Goal: Task Accomplishment & Management: Use online tool/utility

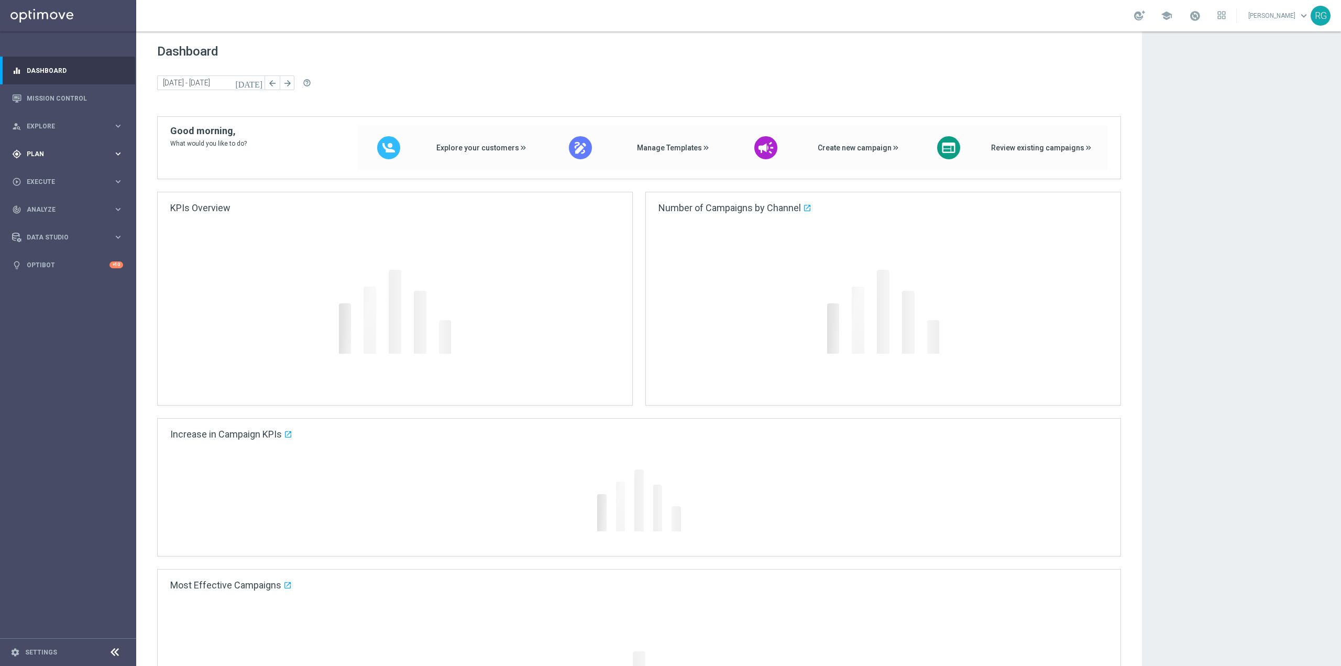
click at [60, 162] on div "gps_fixed Plan keyboard_arrow_right" at bounding box center [67, 154] width 135 height 28
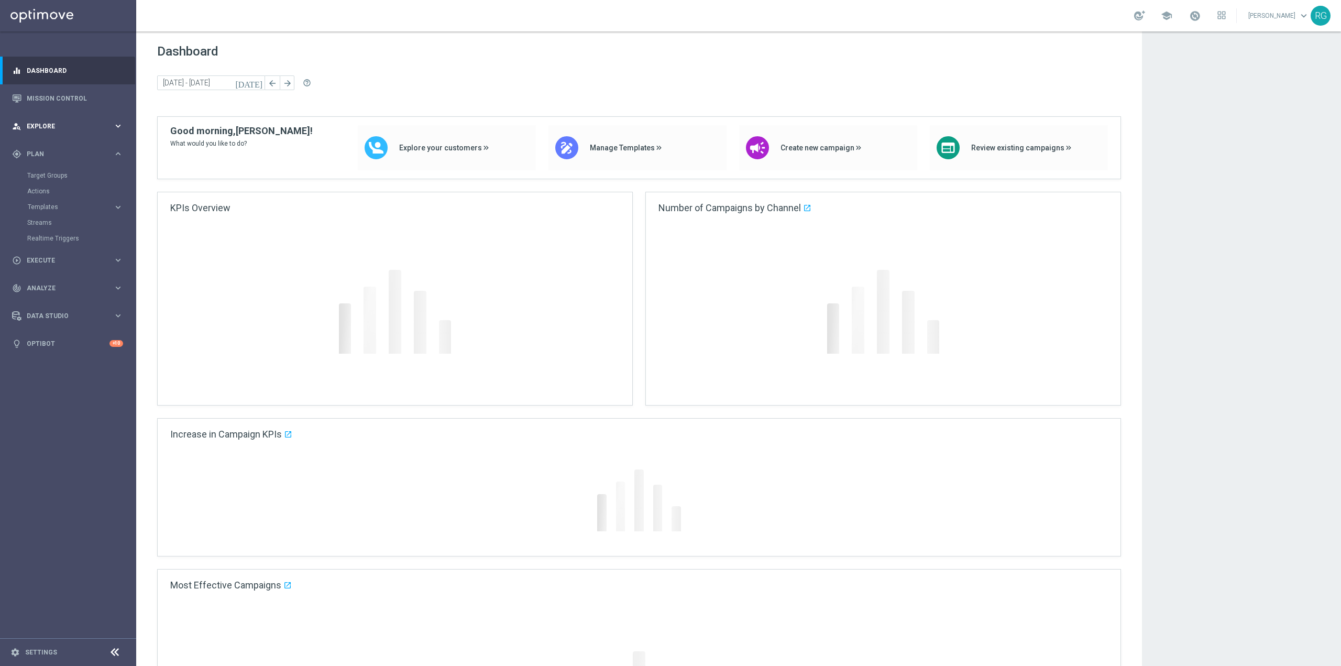
click at [65, 130] on div "person_search Explore" at bounding box center [62, 126] width 101 height 9
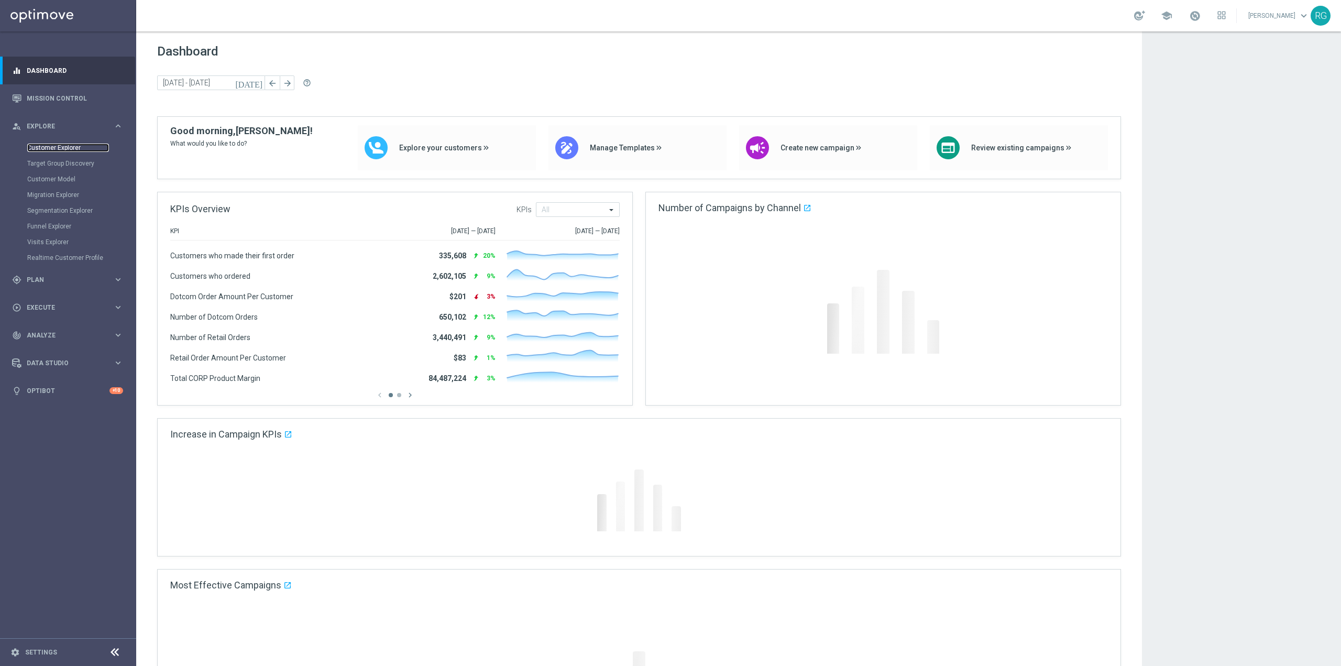
click at [73, 146] on link "Customer Explorer" at bounding box center [68, 148] width 82 height 8
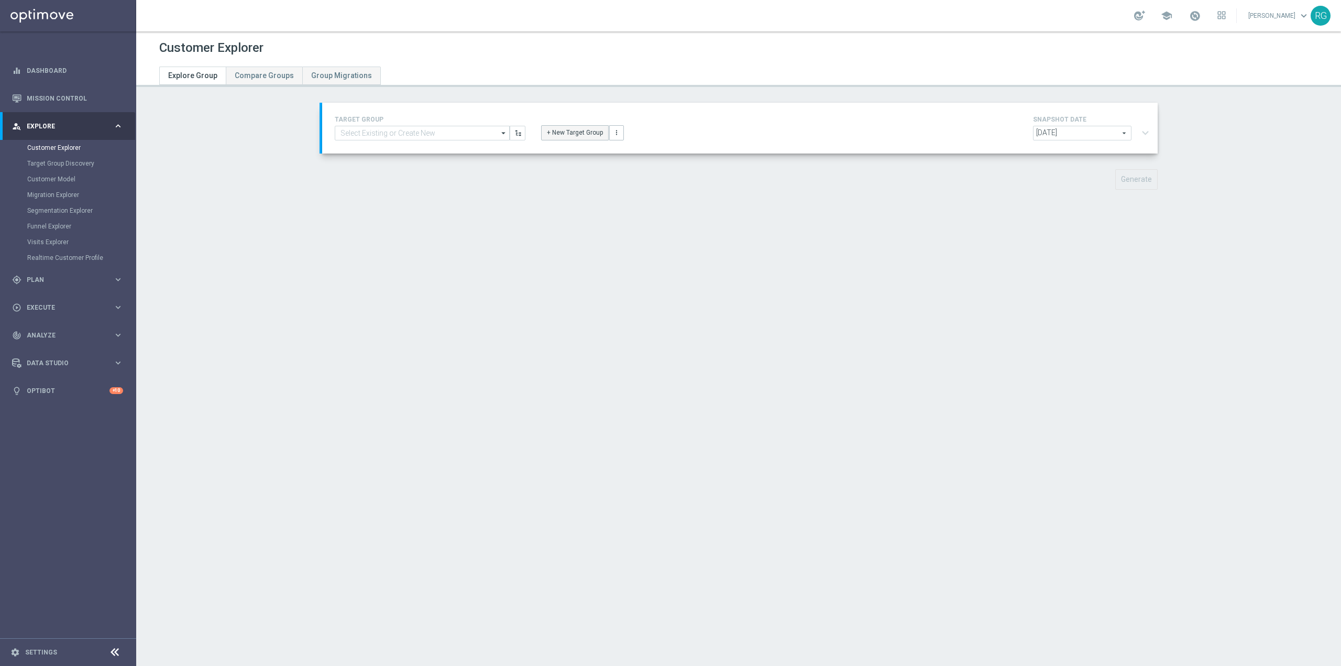
click at [559, 127] on button "+ New Target Group" at bounding box center [575, 132] width 68 height 15
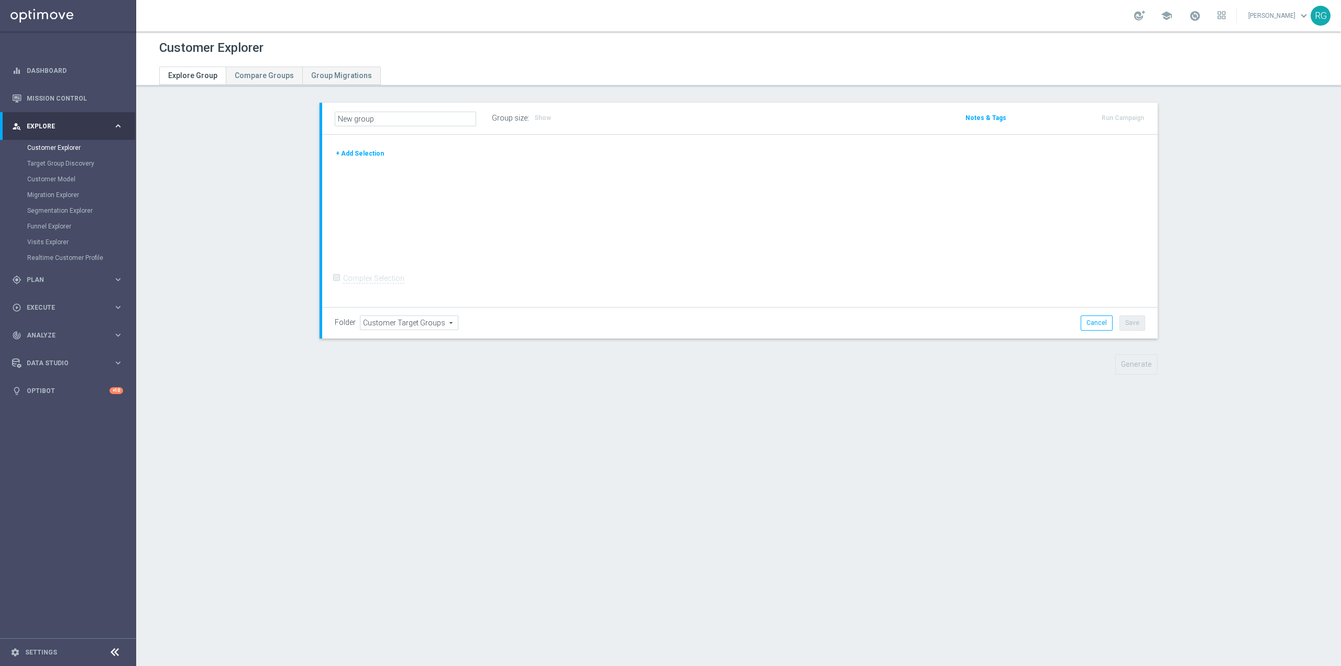
click at [361, 151] on button "+ Add Selection" at bounding box center [360, 154] width 50 height 12
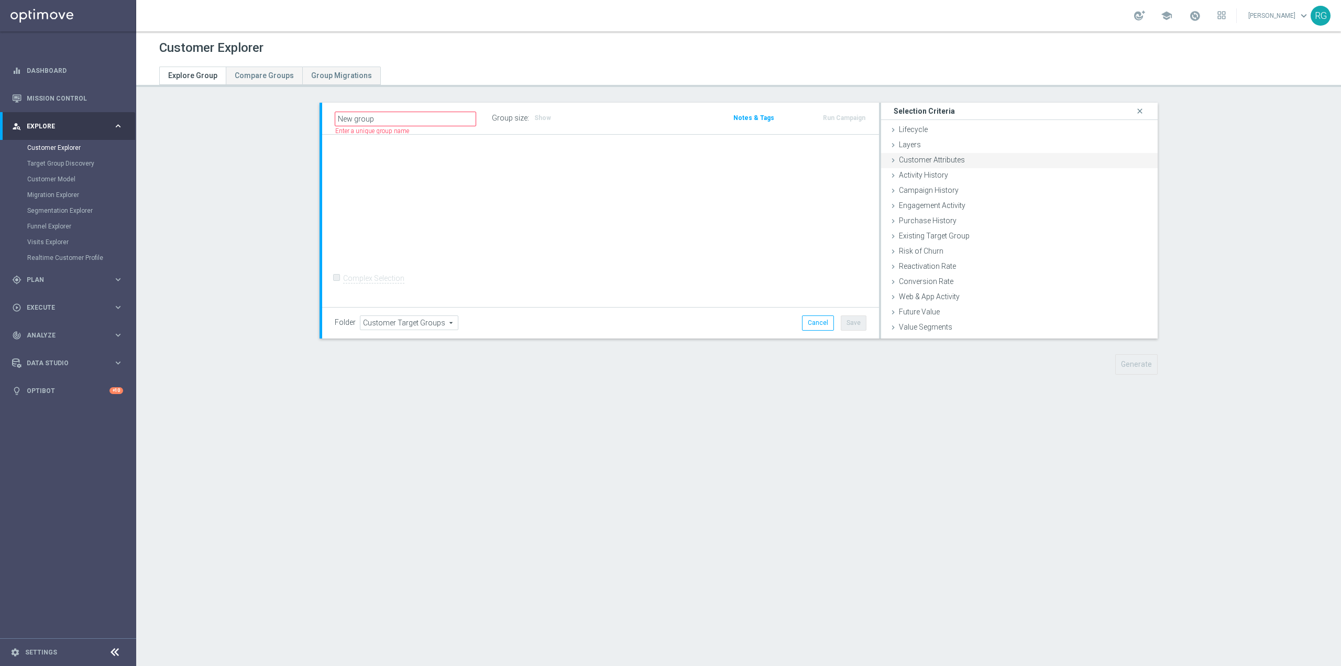
click at [935, 158] on span "Customer Attributes" at bounding box center [932, 160] width 66 height 8
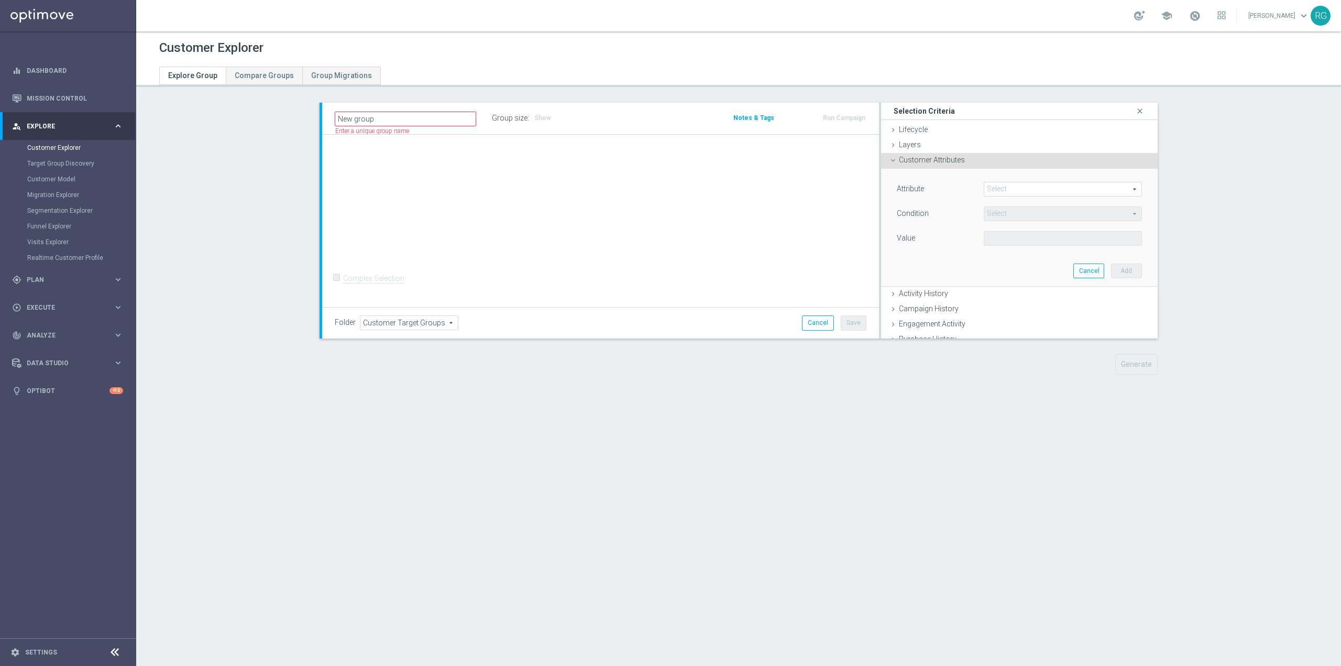
click at [1005, 190] on span at bounding box center [1062, 189] width 157 height 14
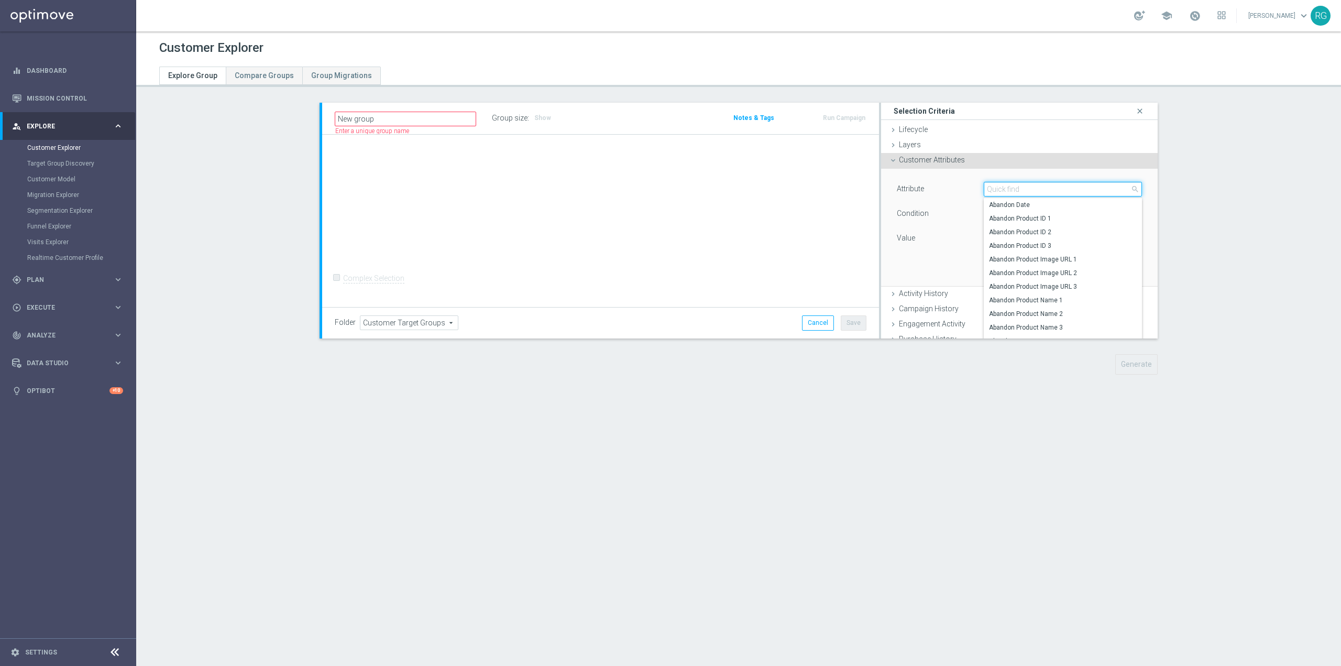
click at [1009, 190] on input "search" at bounding box center [1063, 189] width 158 height 15
type input "p"
type input "mobi"
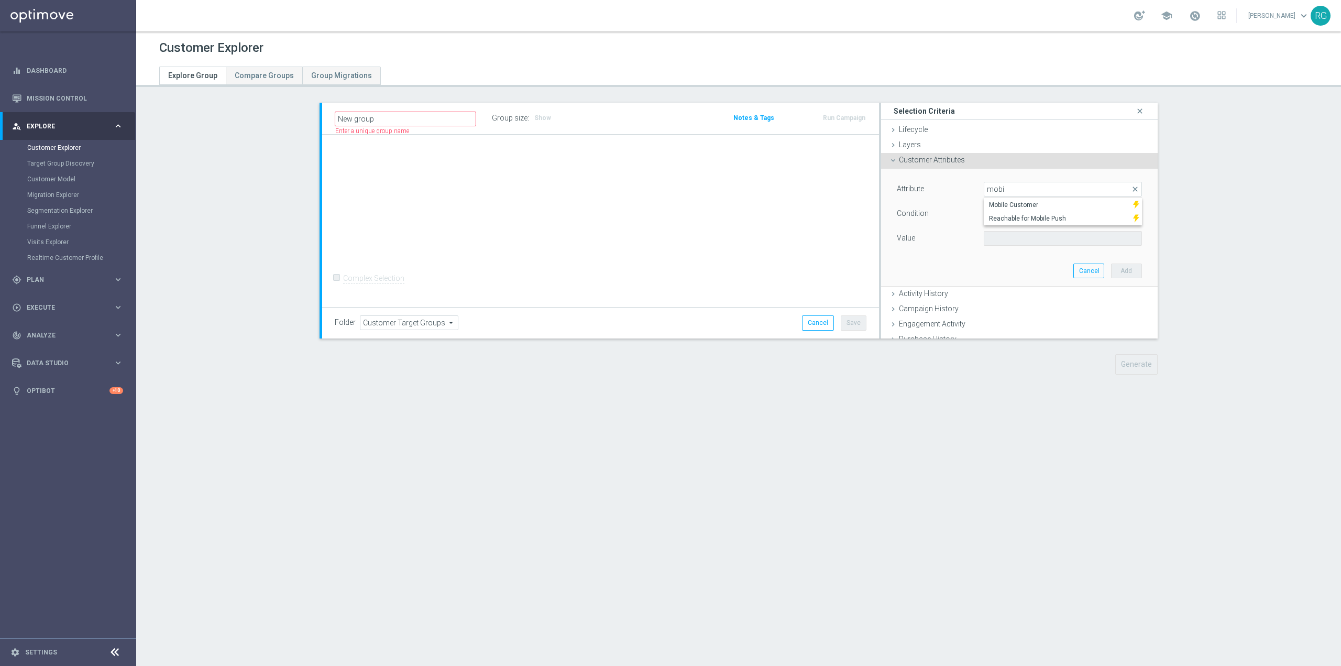
click at [943, 158] on span "Customer Attributes" at bounding box center [932, 160] width 66 height 8
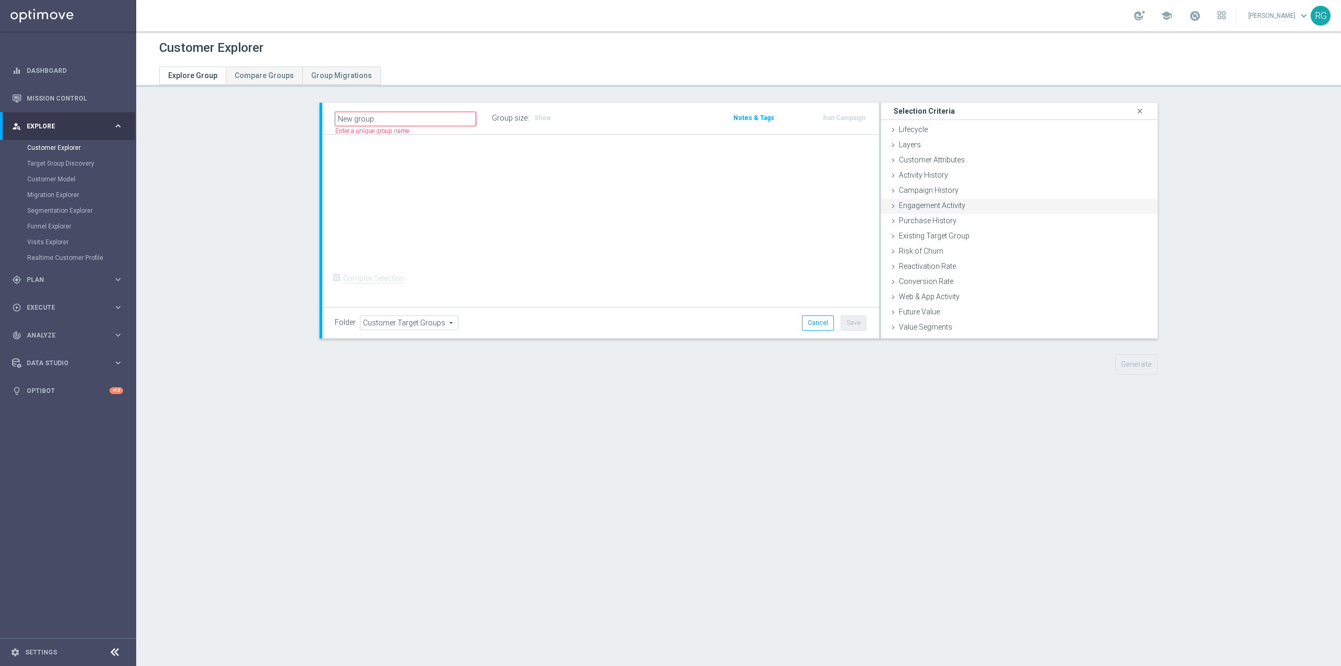
click at [955, 207] on span "Engagement Activity" at bounding box center [932, 205] width 67 height 8
click at [1049, 252] on div "Channel Optimail Optimail arrow_drop_down search" at bounding box center [1019, 245] width 261 height 17
click at [1049, 248] on span "Optimail" at bounding box center [1073, 244] width 135 height 14
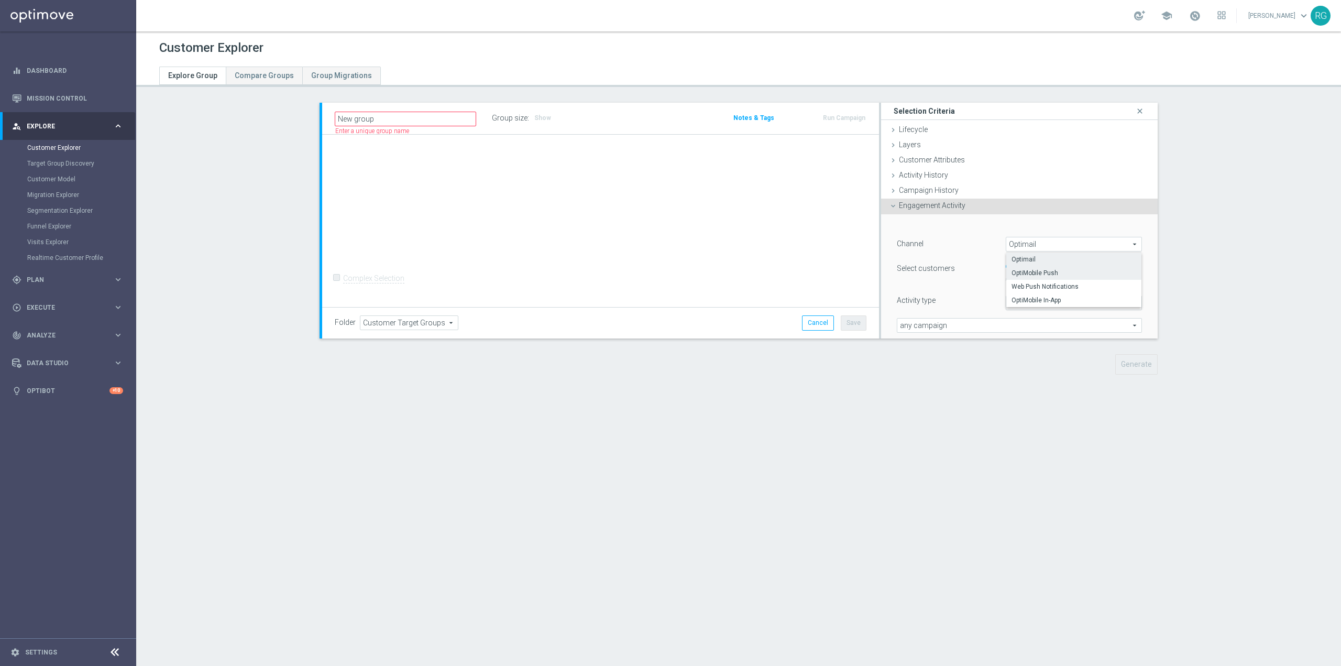
click at [1054, 269] on span "OptiMobile Push" at bounding box center [1073, 273] width 125 height 8
type input "OptiMobile Push"
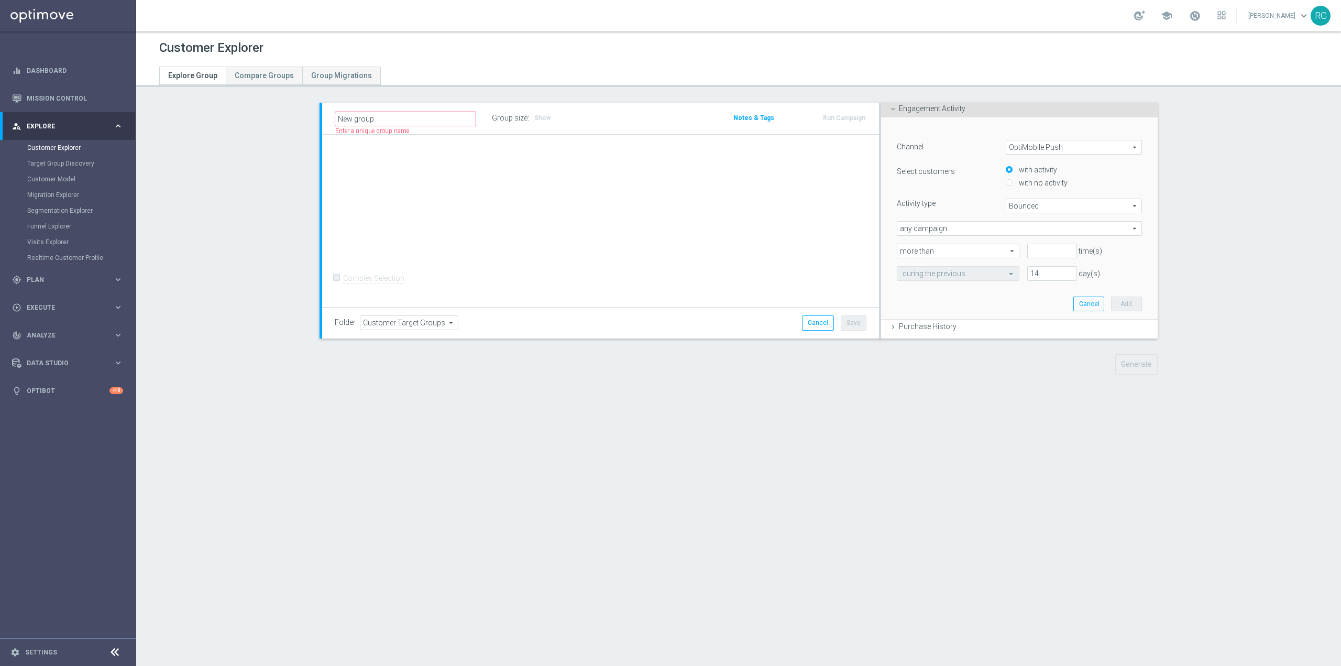
scroll to position [105, 0]
click at [1031, 199] on span "Bounced" at bounding box center [1073, 198] width 135 height 14
click at [1041, 237] on span "Opened" at bounding box center [1073, 240] width 125 height 8
type input "Opened"
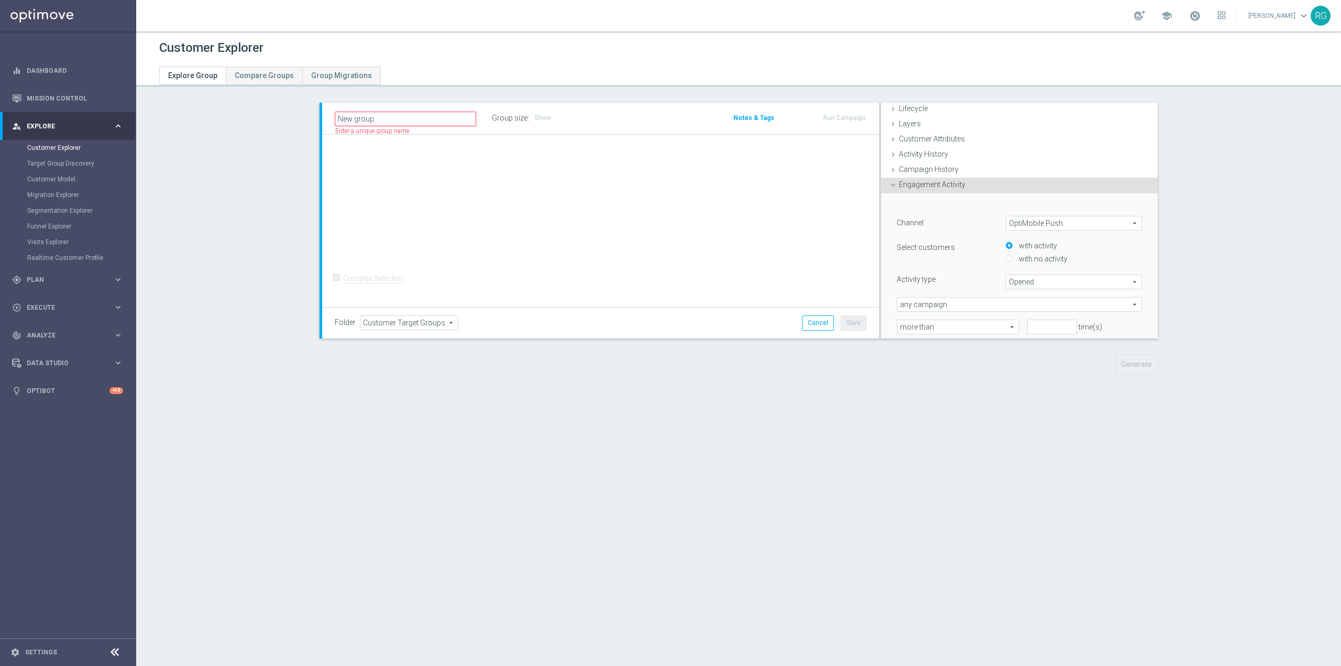
scroll to position [73, 0]
